Goal: Find specific page/section: Find specific page/section

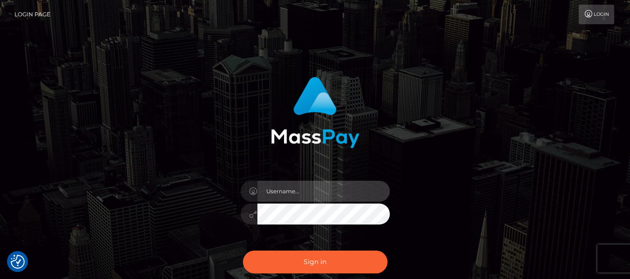
click at [359, 182] on input "text" at bounding box center [323, 191] width 132 height 21
type input "lacey.throne"
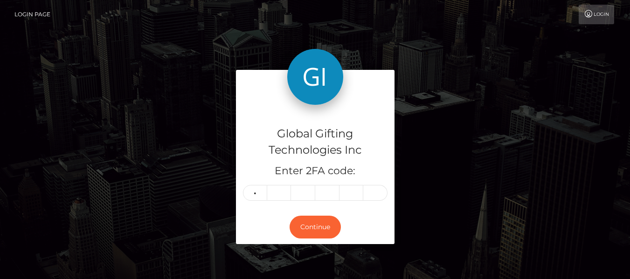
type input "1"
type input "6"
type input "2"
type input "3"
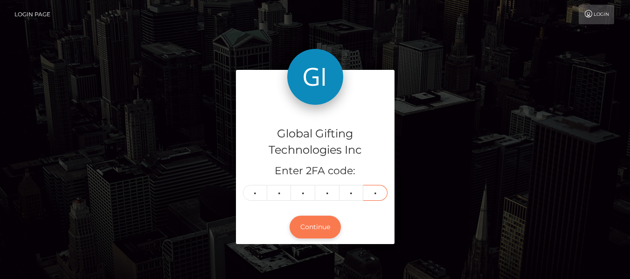
type input "6"
click at [311, 228] on button "Continue" at bounding box center [314, 227] width 51 height 23
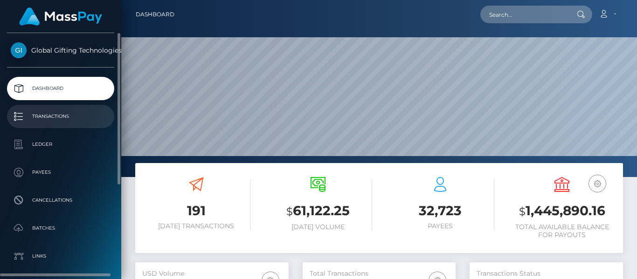
scroll to position [165, 153]
click at [104, 127] on link "Transactions" at bounding box center [60, 116] width 107 height 23
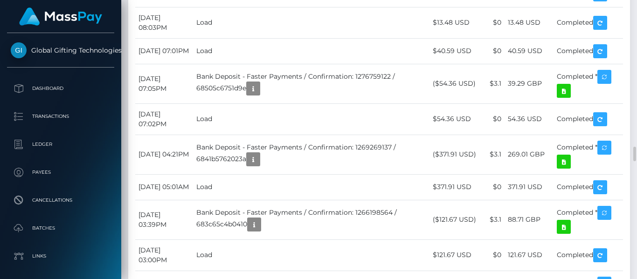
scroll to position [2767, 0]
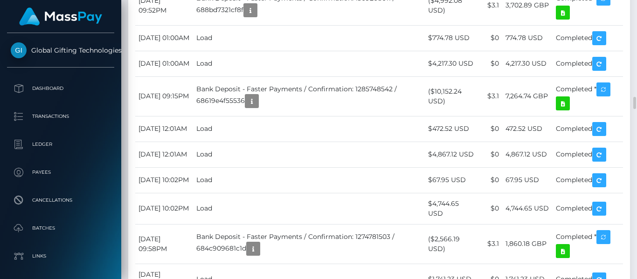
scroll to position [2246, 0]
